Goal: Information Seeking & Learning: Learn about a topic

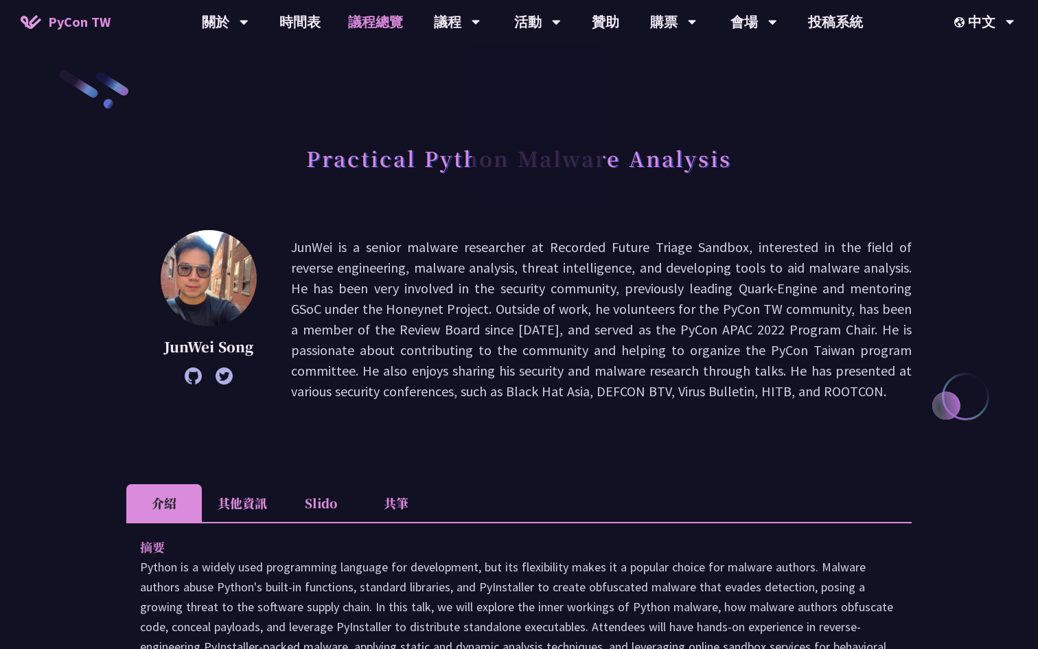
click at [366, 14] on link "議程總覽" at bounding box center [375, 22] width 82 height 44
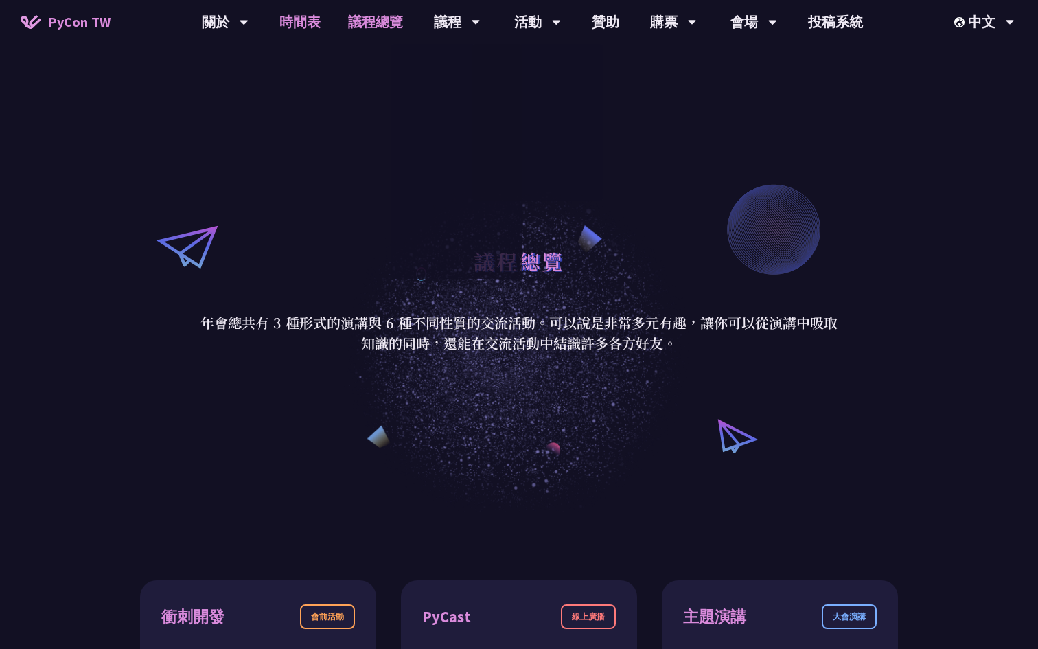
click at [290, 23] on link "時間表" at bounding box center [300, 22] width 69 height 44
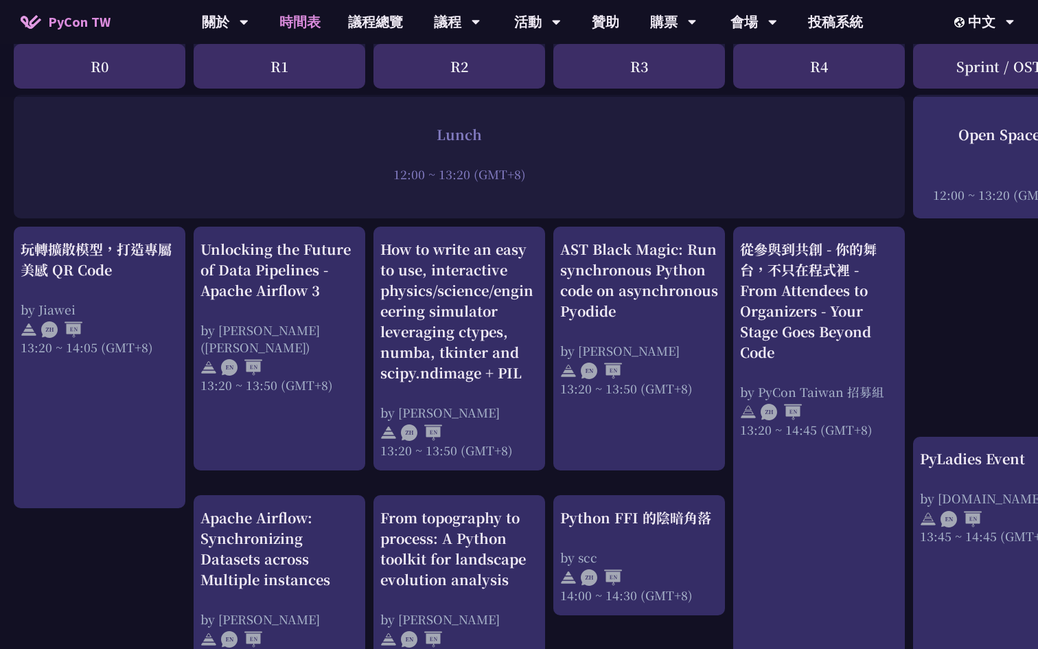
scroll to position [1110, 0]
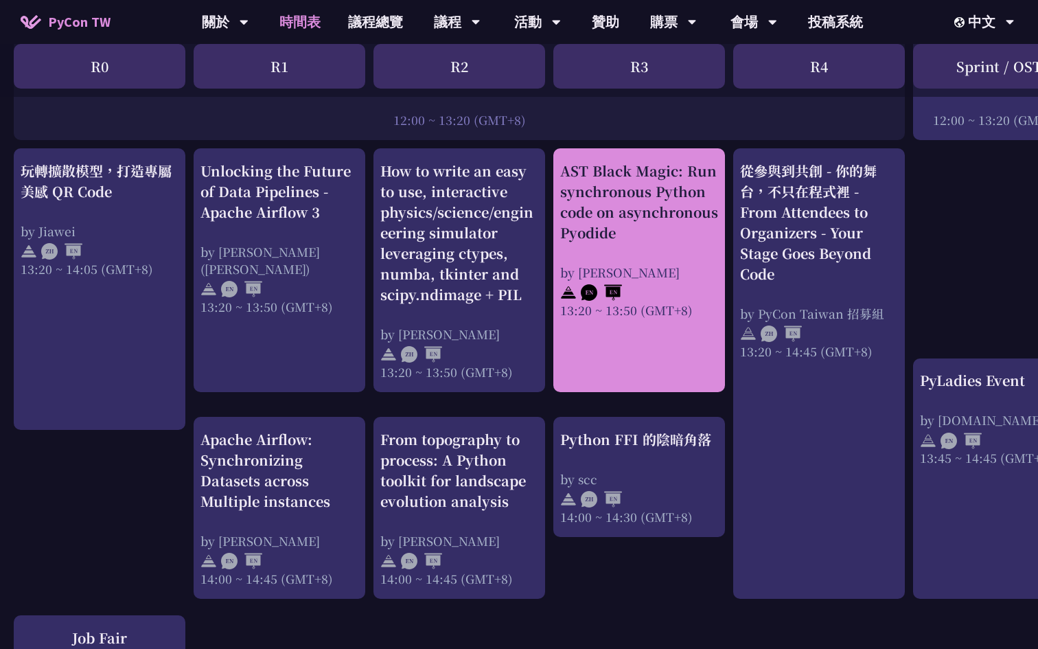
click at [613, 329] on link "AST Black Magic: Run synchronous Python code on asynchronous Pyodide by Yuichir…" at bounding box center [639, 271] width 158 height 220
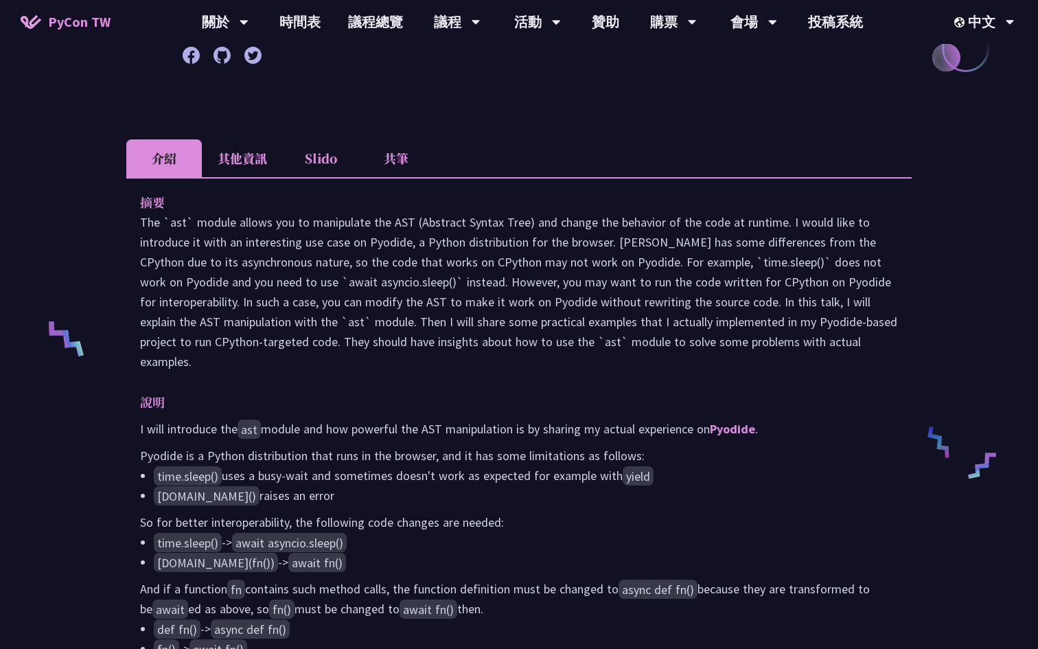
scroll to position [399, 0]
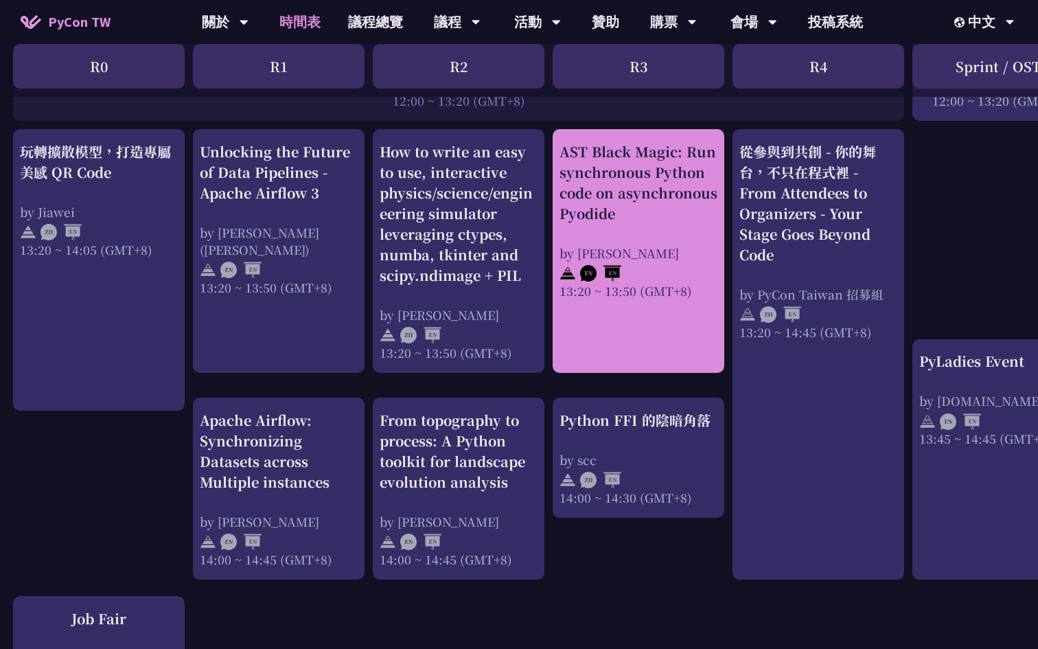
scroll to position [1213, 1]
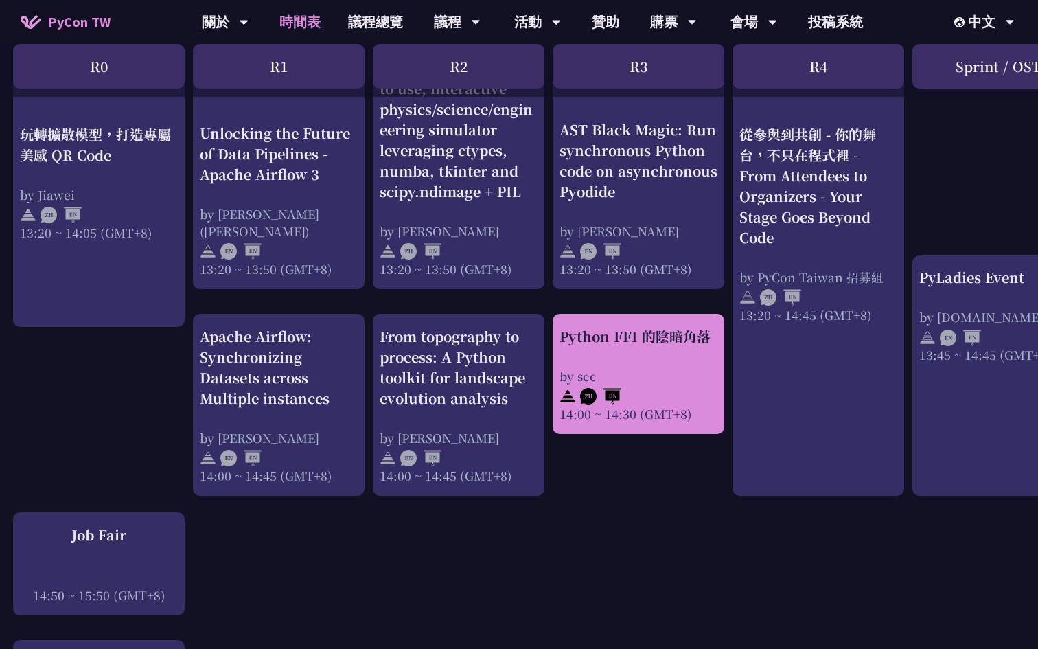
click at [616, 350] on div "Python FFI 的陰暗角落 by scc 14:00 ~ 14:30 (GMT+8)" at bounding box center [638, 374] width 158 height 96
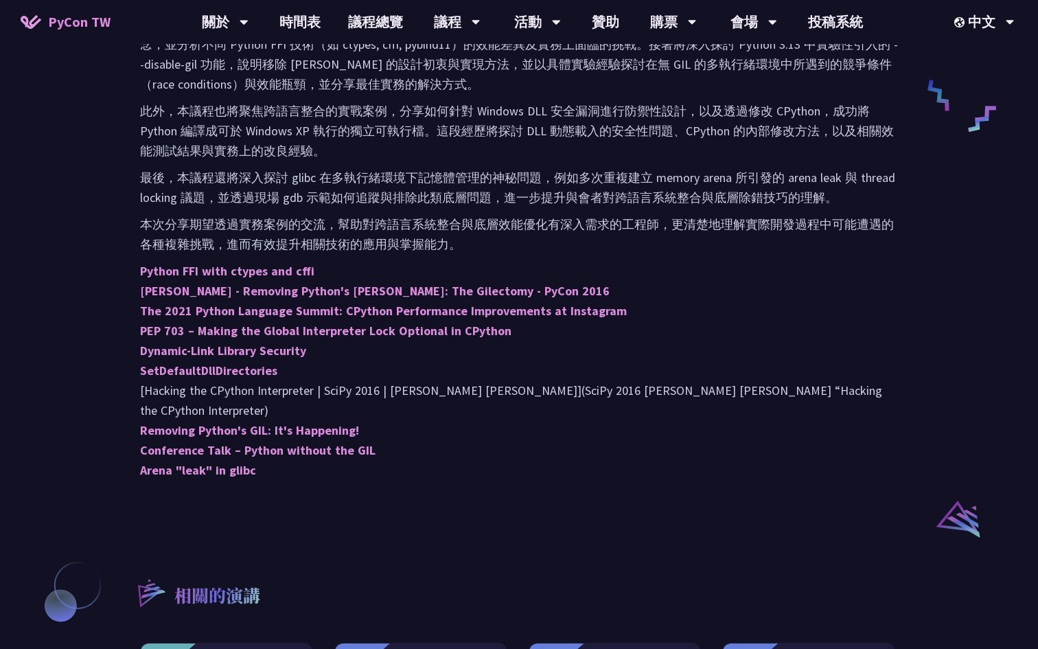
scroll to position [688, 0]
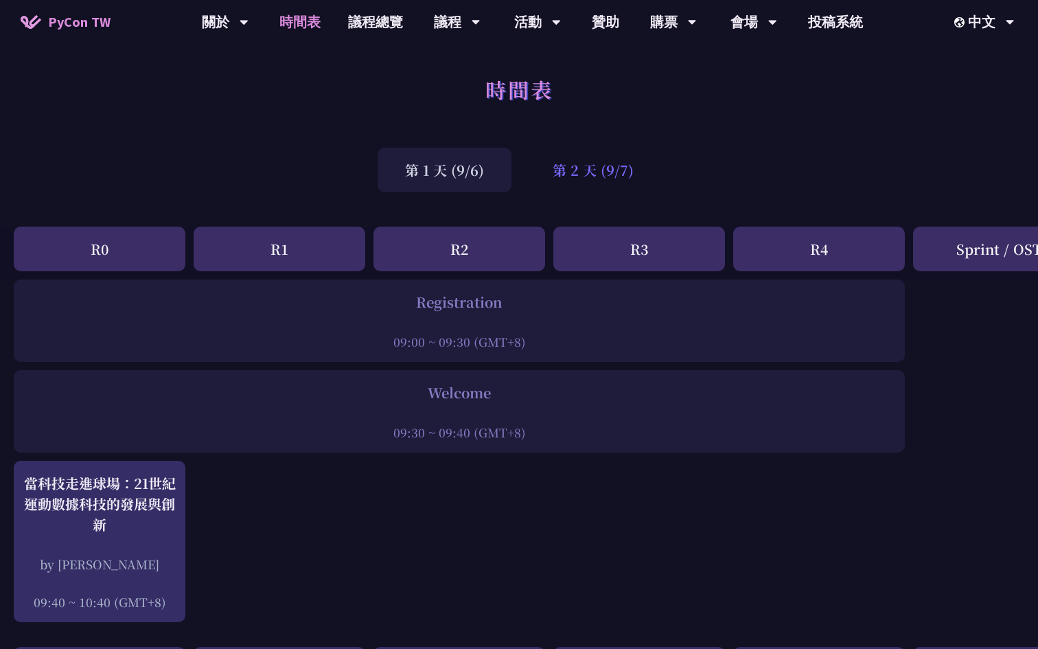
click at [553, 163] on div "第 2 天 (9/7)" at bounding box center [593, 170] width 136 height 45
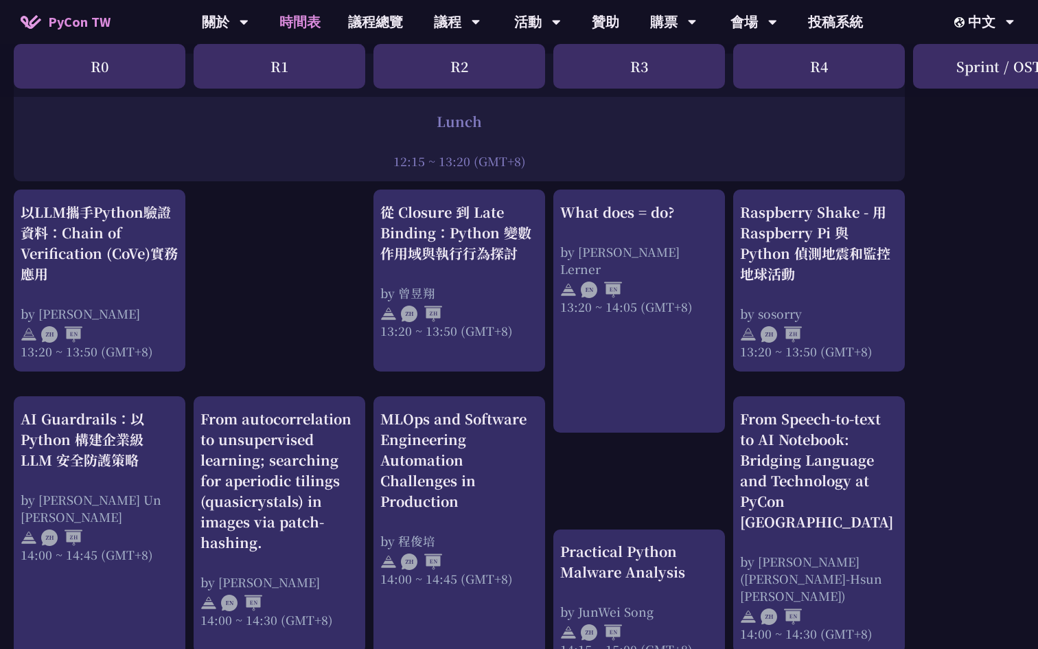
scroll to position [1347, 0]
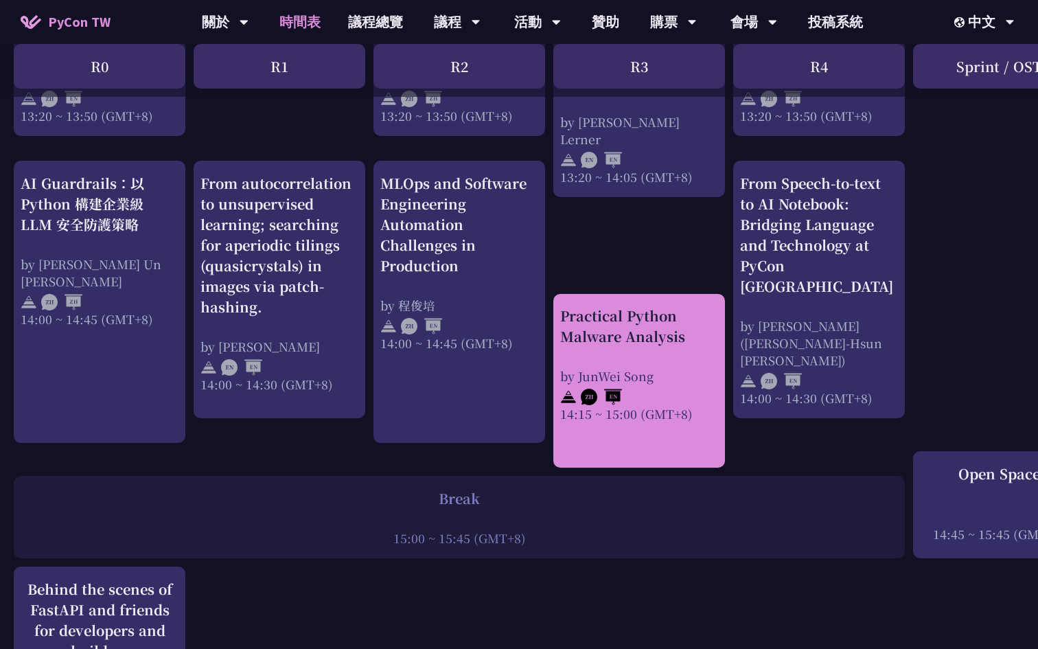
click at [622, 348] on div "Practical Python Malware Analysis by JunWei Song 14:15 ~ 15:00 (GMT+8)" at bounding box center [639, 363] width 158 height 117
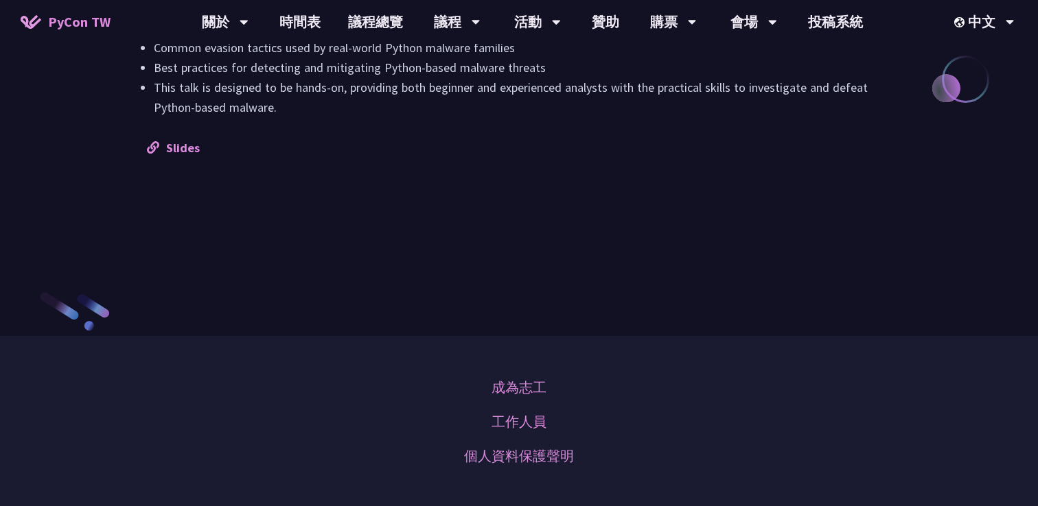
scroll to position [1533, 0]
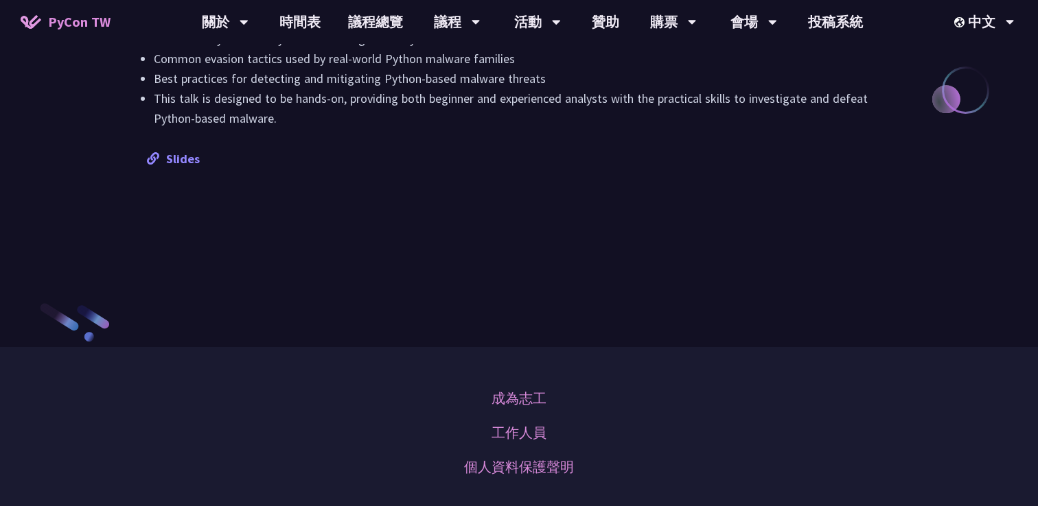
click at [174, 167] on link "Slides" at bounding box center [173, 159] width 53 height 16
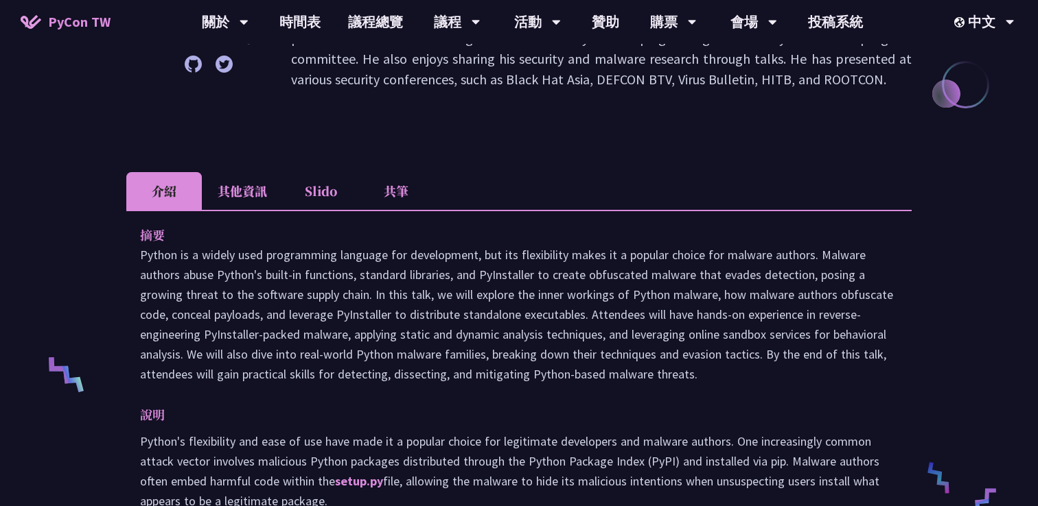
scroll to position [0, 0]
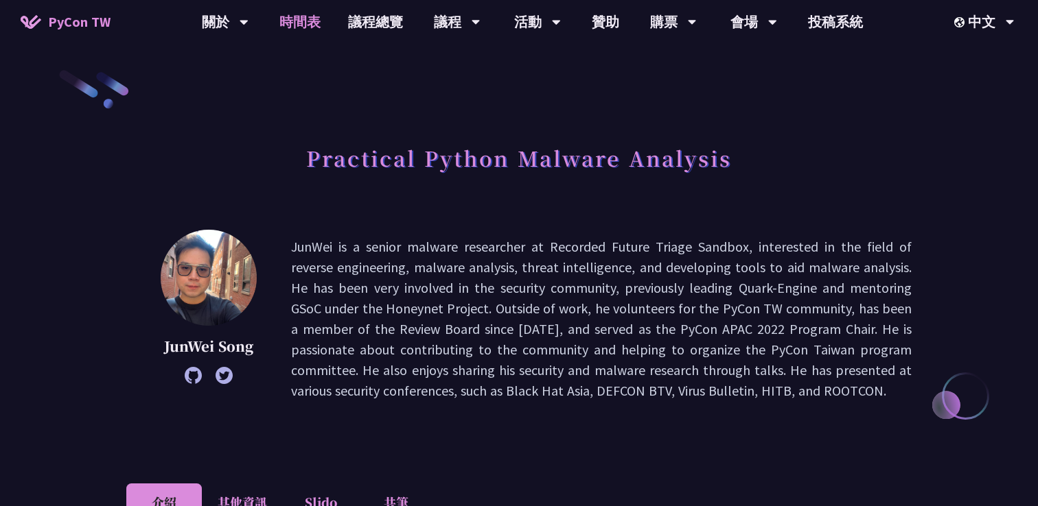
click at [299, 23] on link "時間表" at bounding box center [300, 22] width 69 height 44
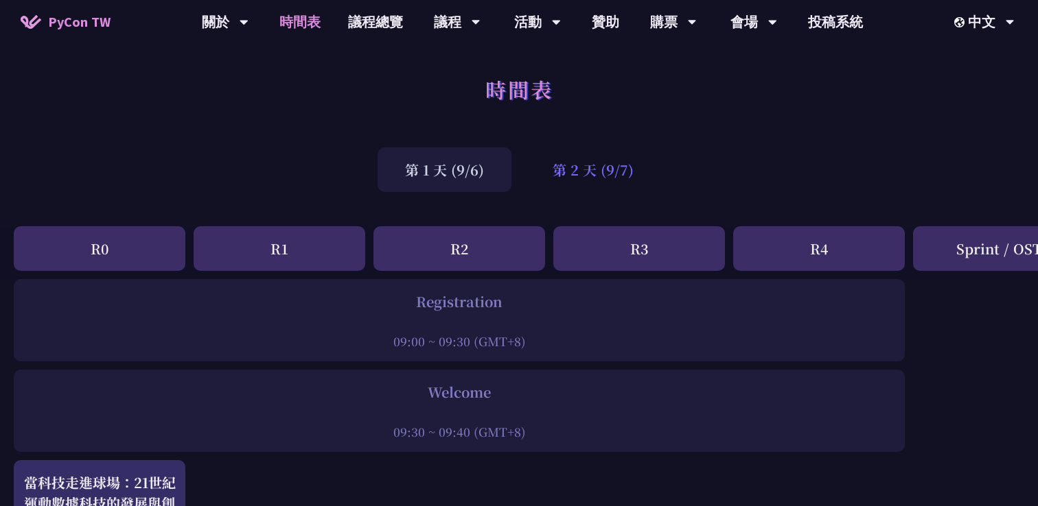
click at [580, 177] on div "第 2 天 (9/7)" at bounding box center [593, 170] width 136 height 45
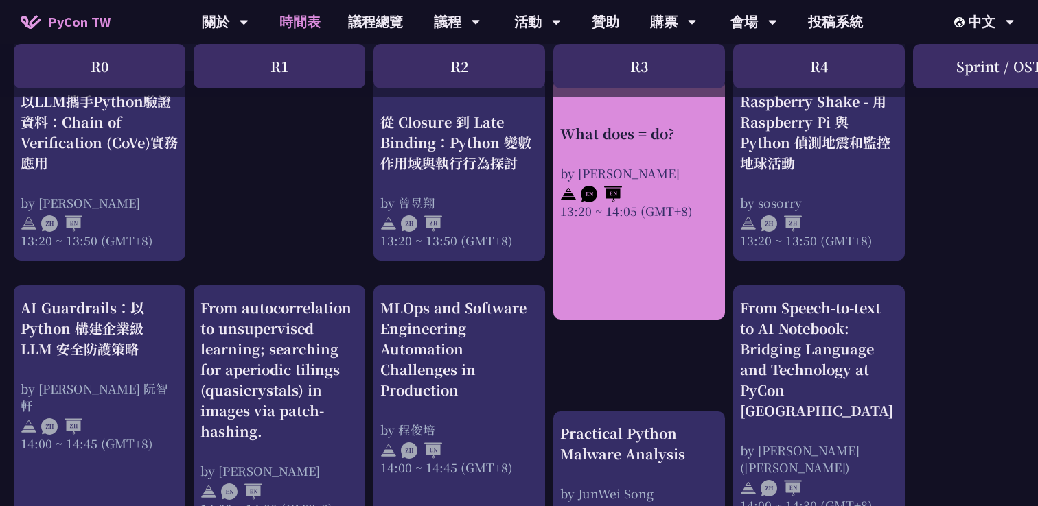
scroll to position [1202, 0]
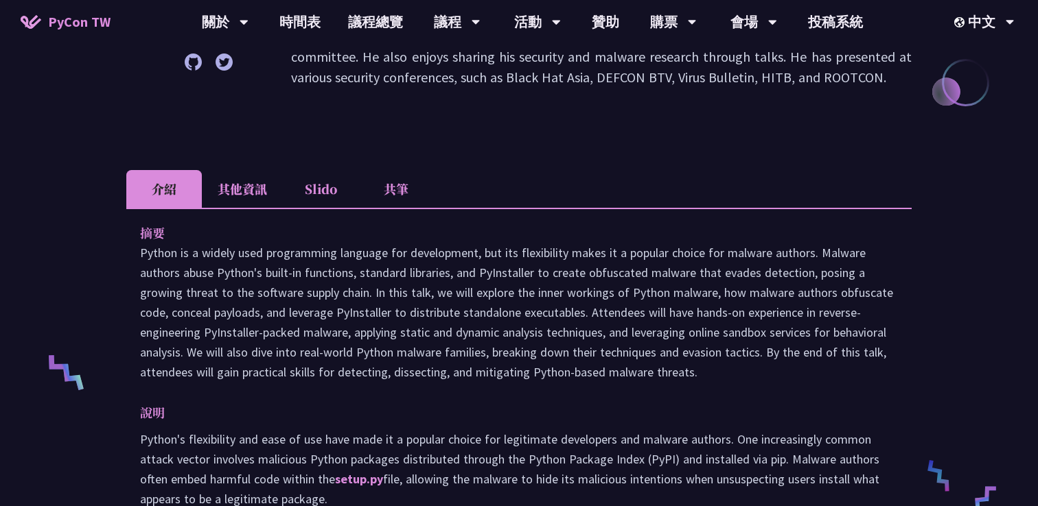
scroll to position [332, 0]
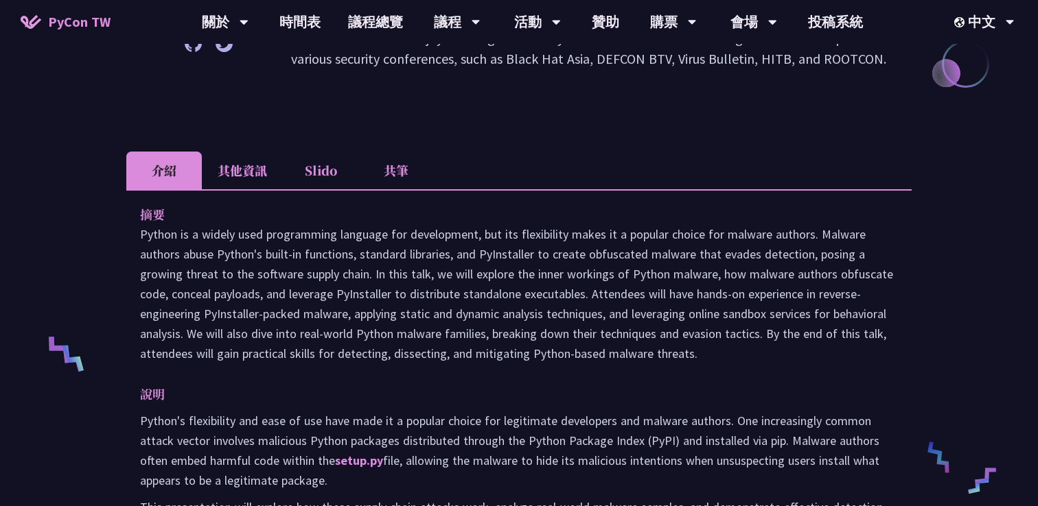
click at [241, 161] on li "其他資訊" at bounding box center [242, 171] width 81 height 38
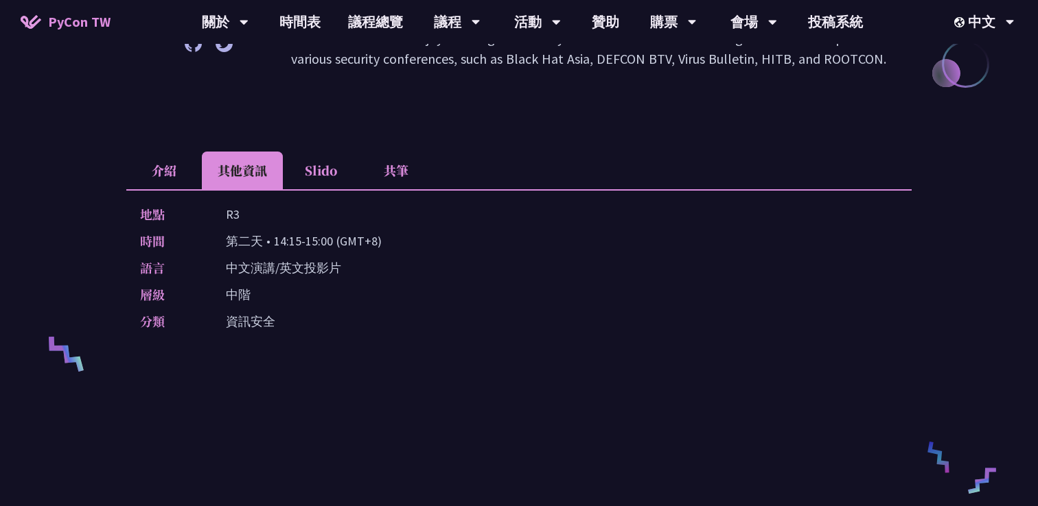
click at [190, 176] on li "介紹" at bounding box center [163, 171] width 75 height 38
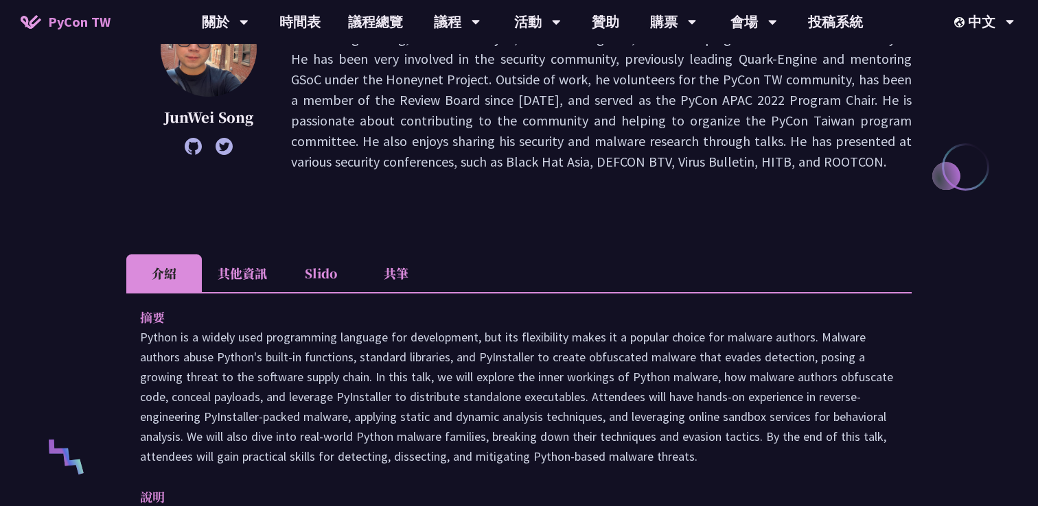
scroll to position [0, 0]
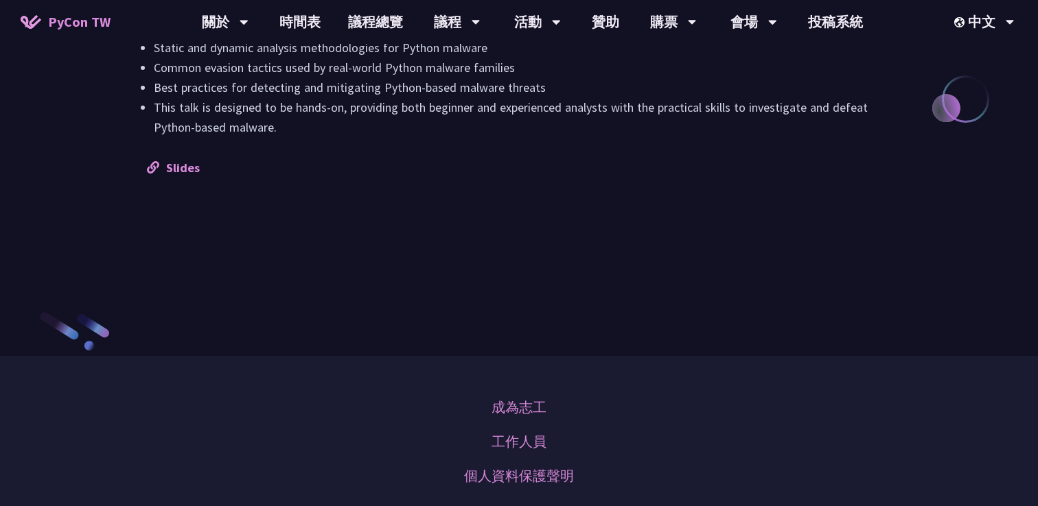
scroll to position [1495, 0]
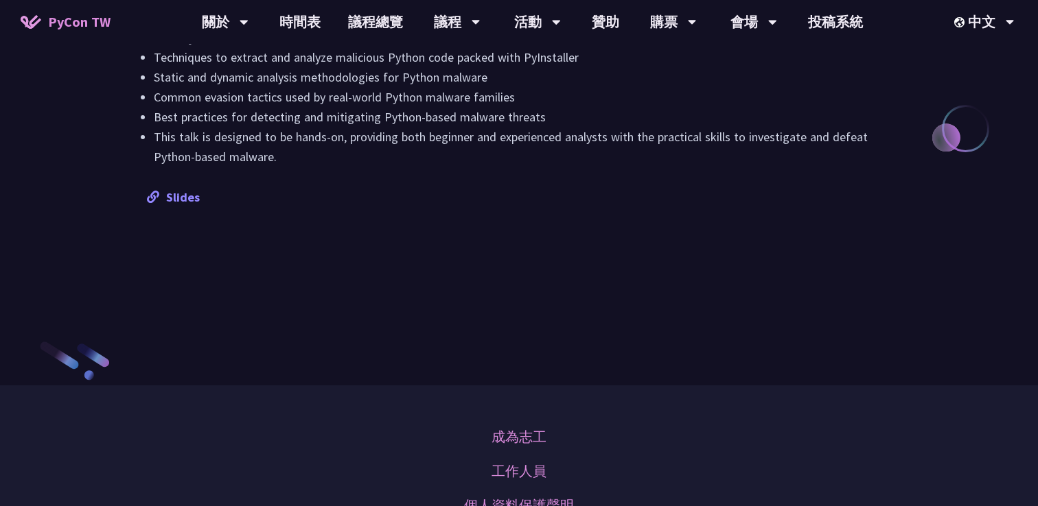
click at [185, 205] on link "Slides" at bounding box center [173, 197] width 53 height 16
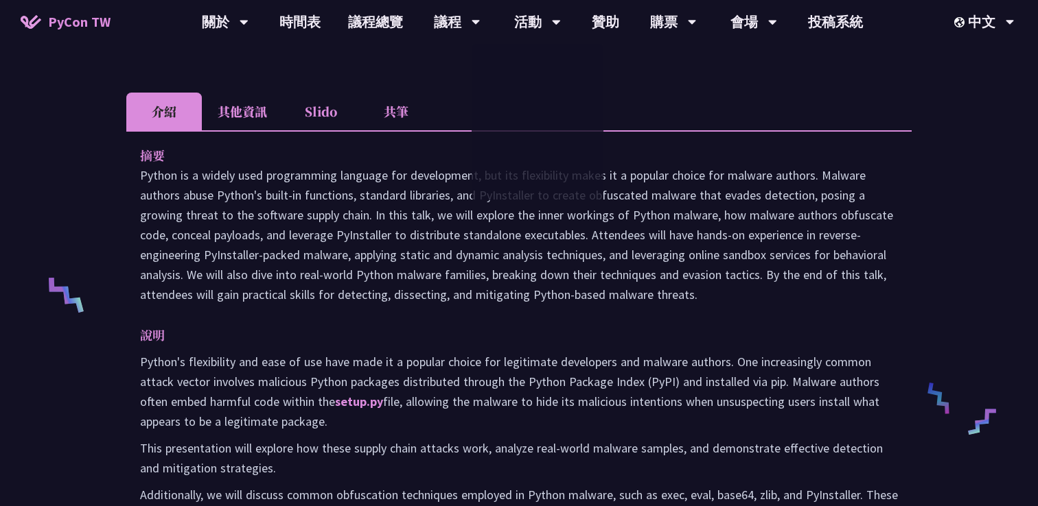
scroll to position [386, 0]
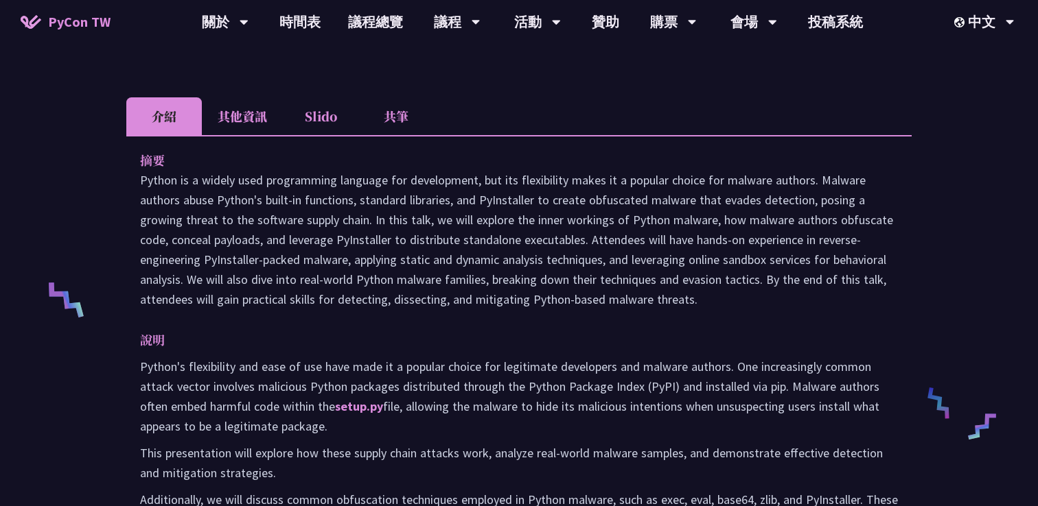
click at [386, 127] on li "共筆" at bounding box center [395, 116] width 75 height 38
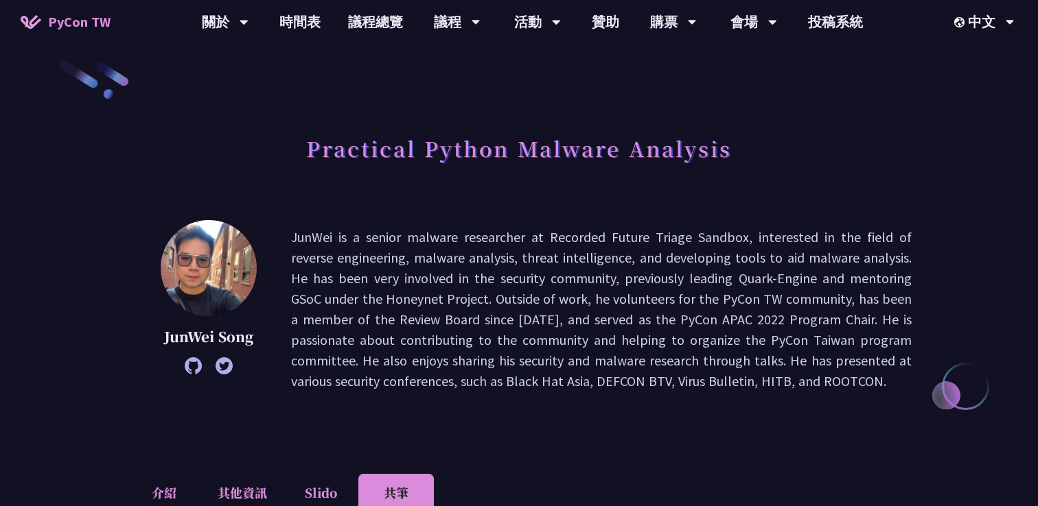
scroll to position [0, 0]
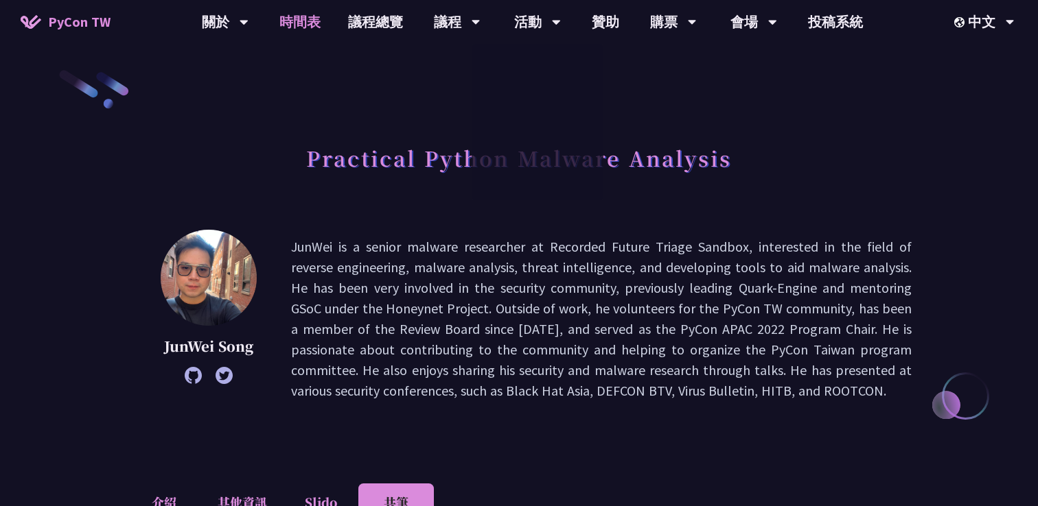
click at [303, 19] on link "時間表" at bounding box center [300, 22] width 69 height 44
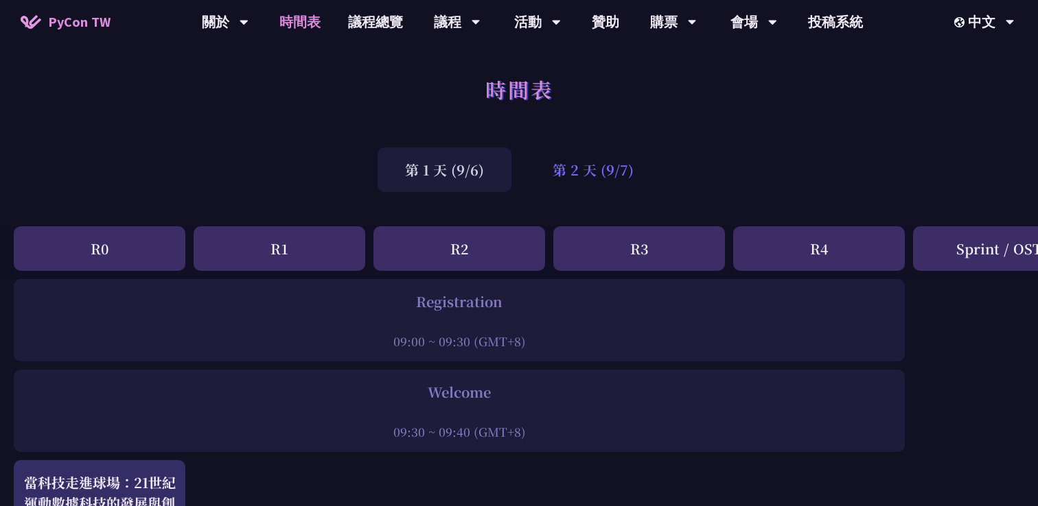
click at [595, 175] on div "第 2 天 (9/7)" at bounding box center [593, 170] width 136 height 45
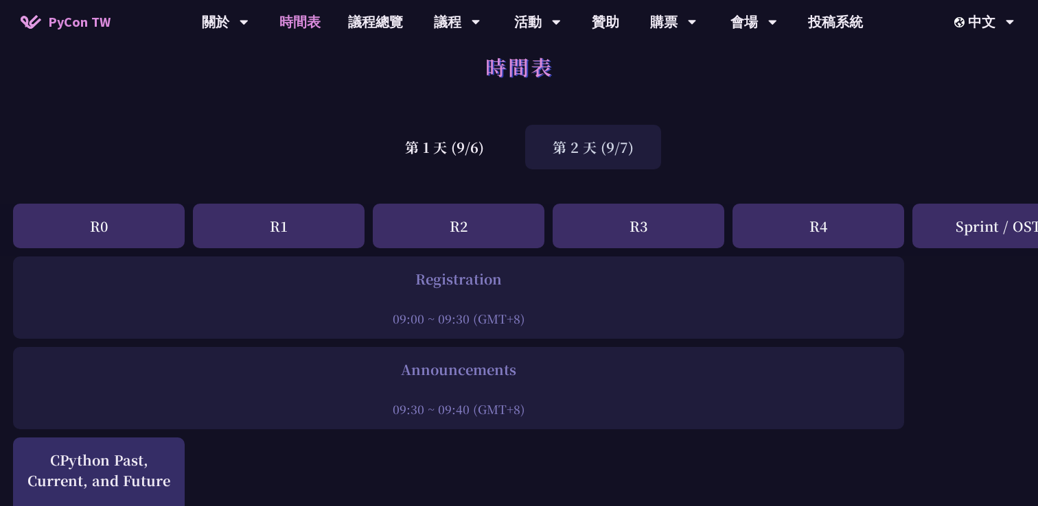
scroll to position [0, 1]
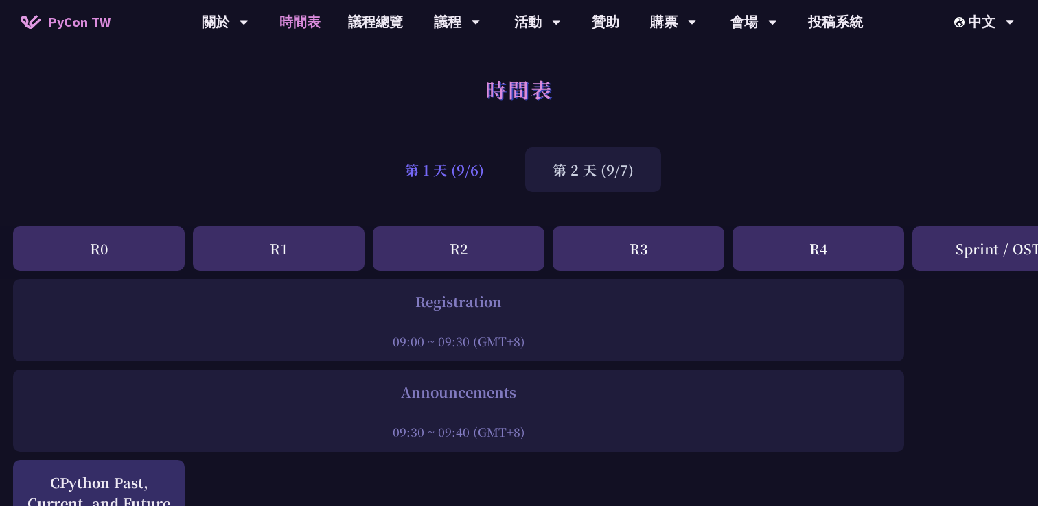
click at [470, 161] on div "第 1 天 (9/6)" at bounding box center [444, 170] width 134 height 45
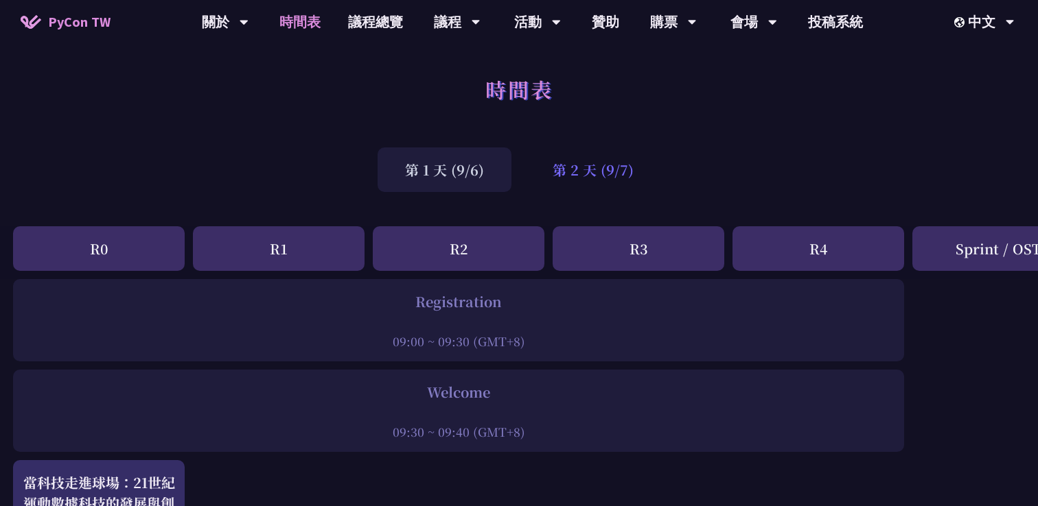
click at [579, 159] on div "第 2 天 (9/7)" at bounding box center [593, 170] width 136 height 45
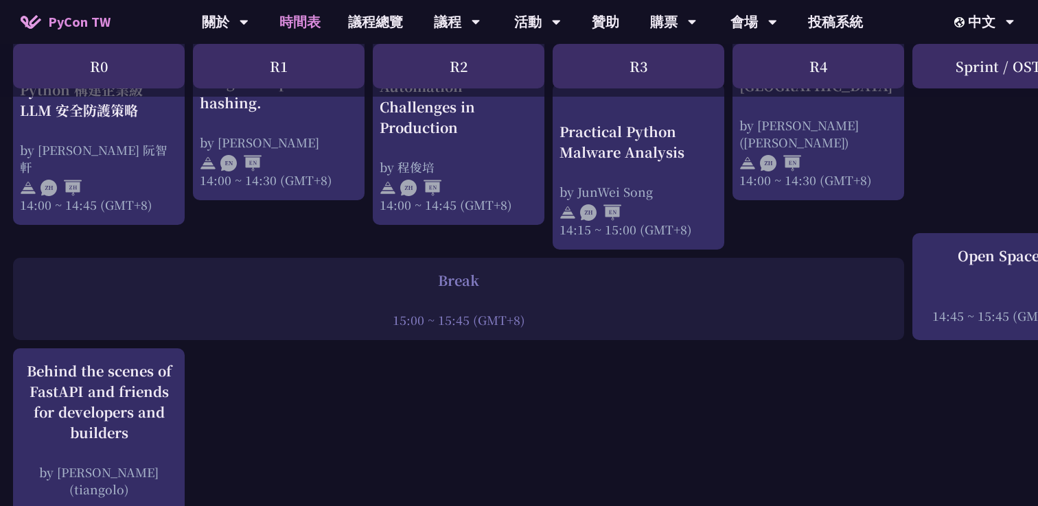
scroll to position [1543, 1]
